Goal: Information Seeking & Learning: Learn about a topic

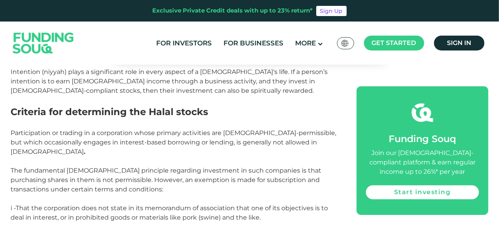
scroll to position [1109, 0]
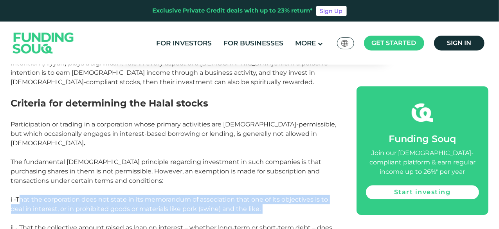
drag, startPoint x: 22, startPoint y: 115, endPoint x: 96, endPoint y: 131, distance: 76.2
click at [96, 195] on p "i -That the corporation does not state in its memorandum of association that on…" at bounding box center [175, 209] width 328 height 28
drag, startPoint x: 110, startPoint y: 117, endPoint x: 256, endPoint y: 132, distance: 146.8
click at [256, 195] on p "i -That the corporation does not state in its memorandum of association that on…" at bounding box center [175, 209] width 328 height 28
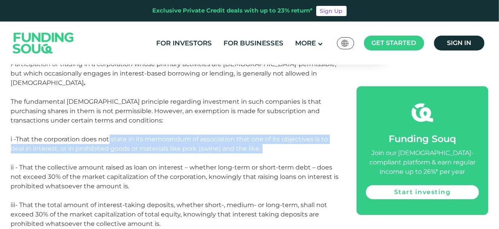
scroll to position [1159, 0]
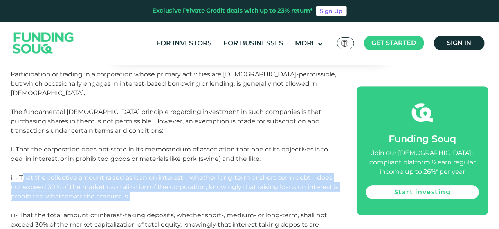
drag, startPoint x: 25, startPoint y: 90, endPoint x: 196, endPoint y: 108, distance: 172.8
click at [196, 173] on p "ii - That the collective amount raised as loan on interest – whether long-term …" at bounding box center [175, 192] width 328 height 38
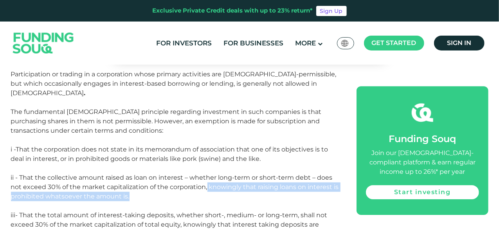
drag, startPoint x: 207, startPoint y: 104, endPoint x: 228, endPoint y: 113, distance: 22.9
click at [228, 173] on p "ii - That the collective amount raised as loan on interest – whether long-term …" at bounding box center [175, 192] width 328 height 38
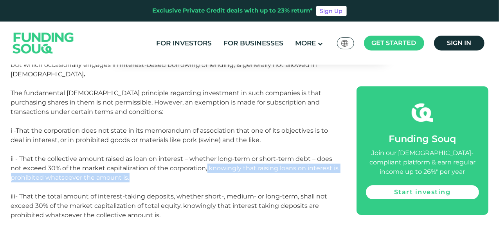
scroll to position [1178, 0]
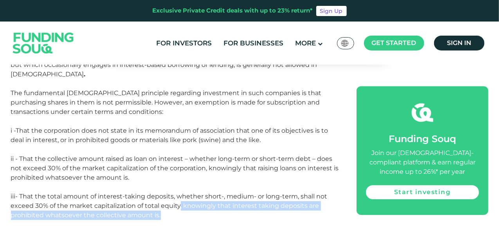
drag, startPoint x: 180, startPoint y: 122, endPoint x: 200, endPoint y: 127, distance: 21.1
click at [200, 192] on p "iii- That the total amount of interest-taking deposits, whether short-, medium-…" at bounding box center [175, 206] width 328 height 28
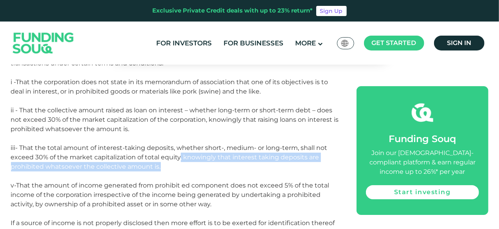
scroll to position [1227, 0]
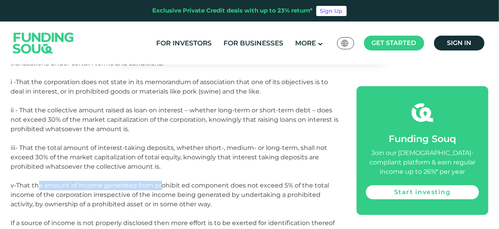
drag, startPoint x: 37, startPoint y: 99, endPoint x: 163, endPoint y: 101, distance: 125.6
click at [163, 182] on span "v-That the amount of income generated from prohibit ed component does not excee…" at bounding box center [170, 195] width 319 height 26
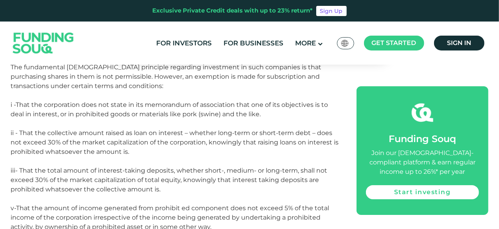
scroll to position [1204, 0]
